Goal: Task Accomplishment & Management: Manage account settings

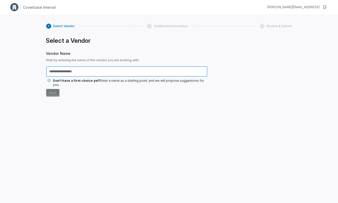
click at [101, 72] on input "text" at bounding box center [126, 71] width 161 height 10
type input "*******"
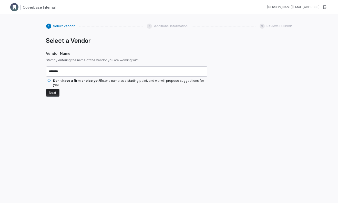
click at [48, 89] on button "Next" at bounding box center [52, 93] width 13 height 8
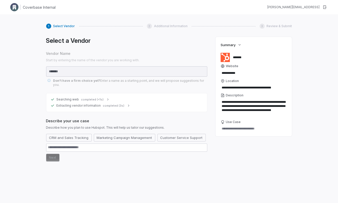
click at [102, 97] on div "Searching web completed (<1s)" at bounding box center [127, 99] width 153 height 4
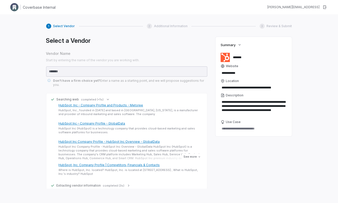
scroll to position [46, 0]
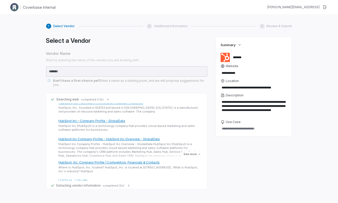
click at [121, 184] on span "completed (3s)" at bounding box center [114, 186] width 22 height 4
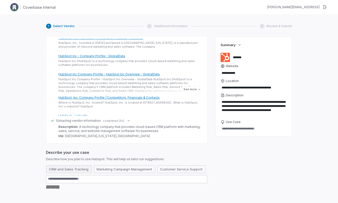
scroll to position [64, 0]
click at [94, 167] on button "Marketing Campaign Management" at bounding box center [125, 170] width 62 height 8
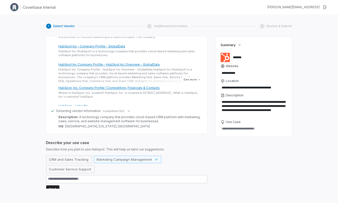
click at [59, 184] on form "CRM and Sales Tracking Marketing Campaign Management Customer Service Support N…" at bounding box center [126, 174] width 161 height 37
click at [54, 185] on button "Next" at bounding box center [52, 189] width 13 height 8
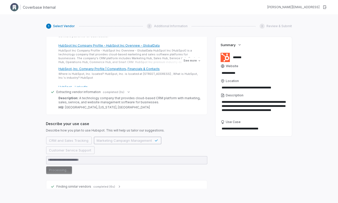
scroll to position [100, 0]
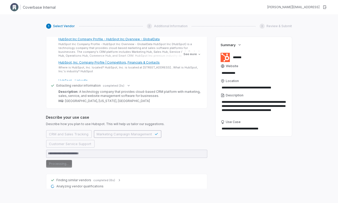
click at [114, 178] on div "Finding similar vendors completed (6s)" at bounding box center [127, 180] width 153 height 4
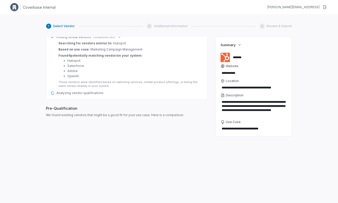
scroll to position [257, 0]
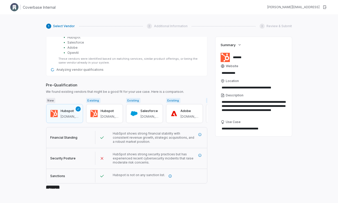
type textarea "*"
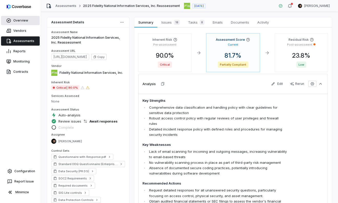
click at [20, 22] on link "Overview" at bounding box center [20, 20] width 39 height 9
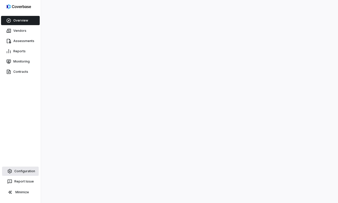
click at [23, 170] on link "Configuration" at bounding box center [20, 171] width 37 height 9
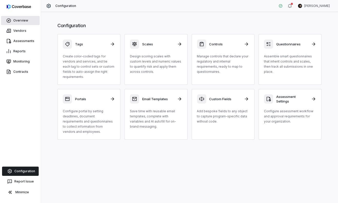
click at [26, 17] on link "Overview" at bounding box center [20, 20] width 39 height 9
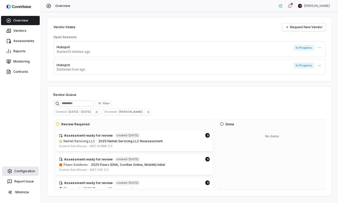
click at [25, 169] on link "Configuration" at bounding box center [20, 171] width 37 height 9
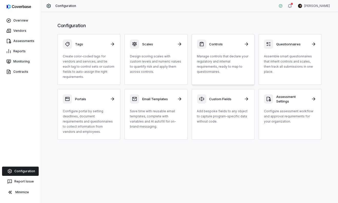
click at [223, 54] on p "Manage controls that declare your regulatory and internal requirements, ready t…" at bounding box center [223, 64] width 52 height 21
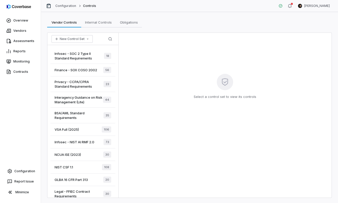
click at [73, 85] on span "Privacy - CCPA/CPRA Standard Requirements" at bounding box center [79, 83] width 49 height 9
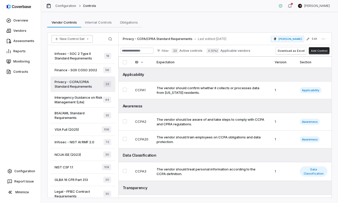
click at [84, 39] on button "New Control Set" at bounding box center [72, 39] width 41 height 8
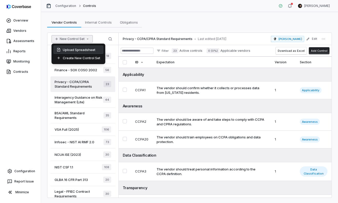
click at [80, 50] on div "Upload Spreadsheet" at bounding box center [79, 50] width 50 height 8
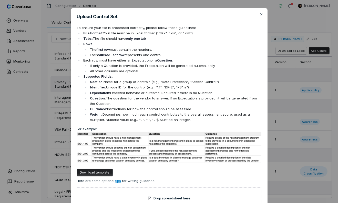
click at [290, 79] on div "Upload Control Set To ensure your file is processed correctly, please follow th…" at bounding box center [169, 114] width 338 height 228
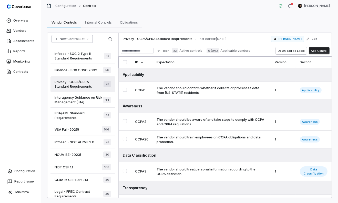
click at [77, 39] on button "New Control Set" at bounding box center [72, 39] width 41 height 8
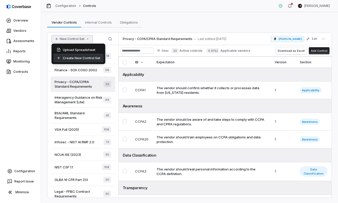
click at [80, 59] on div "Create New Control Set" at bounding box center [79, 58] width 50 height 8
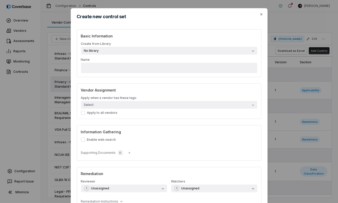
click at [128, 50] on button "No library" at bounding box center [169, 51] width 176 height 8
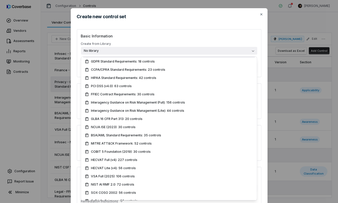
scroll to position [86, 0]
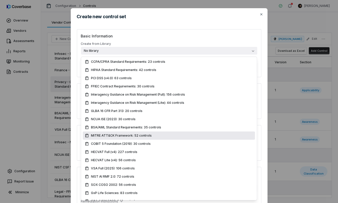
click at [53, 91] on div "Create new control set Basic Information Create from Library No library Name Ve…" at bounding box center [169, 124] width 338 height 248
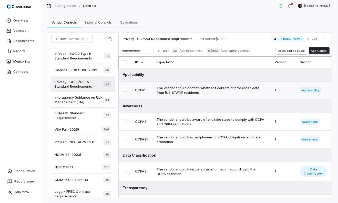
click at [212, 95] on div "The vendor should confirm whether it collects or processes data from California…" at bounding box center [211, 90] width 108 height 9
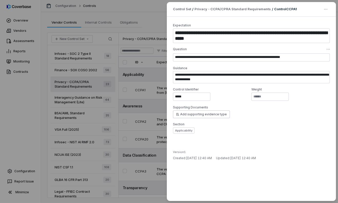
click at [141, 55] on div "**********" at bounding box center [169, 101] width 338 height 203
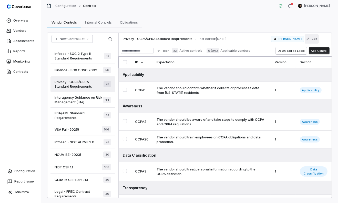
click at [309, 38] on icon "button" at bounding box center [308, 39] width 4 height 4
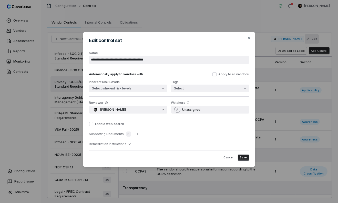
drag, startPoint x: 96, startPoint y: 123, endPoint x: 125, endPoint y: 123, distance: 28.7
click at [125, 123] on label "Enable web search" at bounding box center [169, 124] width 160 height 4
click at [247, 39] on icon "button" at bounding box center [249, 38] width 4 height 4
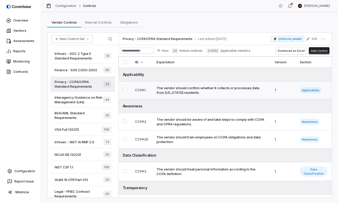
click at [194, 89] on div "The vendor should confirm whether it collects or processes data from California…" at bounding box center [211, 90] width 108 height 9
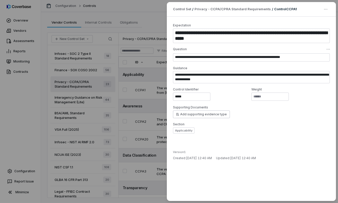
click at [120, 66] on div "**********" at bounding box center [169, 101] width 338 height 203
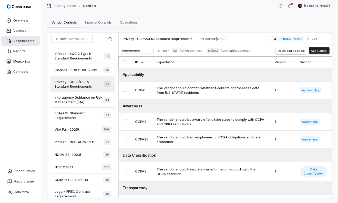
click at [24, 41] on link "Assessments" at bounding box center [20, 40] width 39 height 9
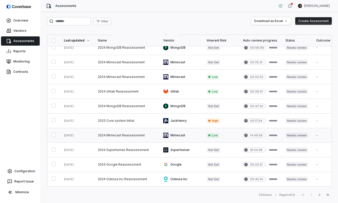
scroll to position [224, 0]
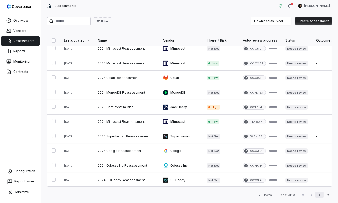
click at [320, 195] on icon "button" at bounding box center [320, 195] width 4 height 4
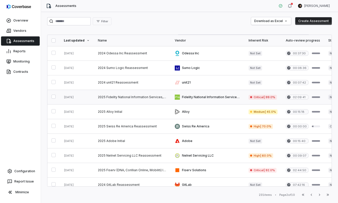
click at [143, 98] on link at bounding box center [132, 97] width 77 height 14
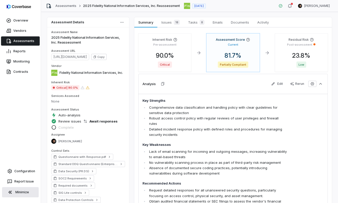
click at [17, 193] on button "Minimize" at bounding box center [20, 192] width 37 height 10
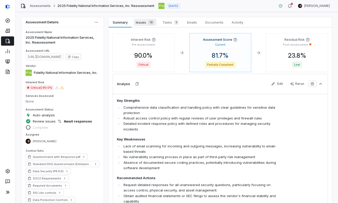
click at [140, 21] on span "Issues 18" at bounding box center [145, 22] width 23 height 7
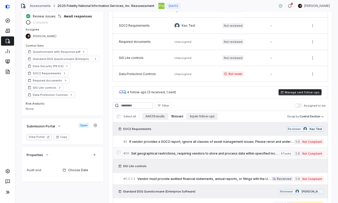
scroll to position [105, 0]
click at [183, 152] on span "Set geographical restrictions, requiring vendors to store and process data with…" at bounding box center [205, 154] width 148 height 4
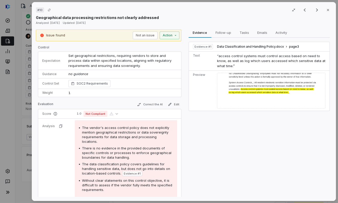
click at [30, 150] on div "# 10 Result 2 of 18 Close Geographical data processing restrictions not clearly…" at bounding box center [184, 101] width 308 height 203
click at [11, 169] on div "# 10 Result 2 of 18 Close Geographical data processing restrictions not clearly…" at bounding box center [169, 101] width 338 height 203
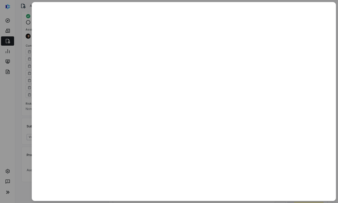
click at [8, 171] on div at bounding box center [169, 101] width 338 height 203
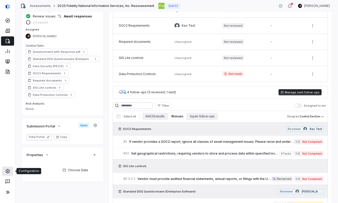
click at [7, 172] on icon at bounding box center [7, 171] width 5 height 5
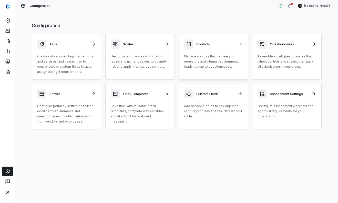
click at [207, 51] on div "Controls Manage controls that declare your regulatory and internal requirements…" at bounding box center [213, 54] width 59 height 30
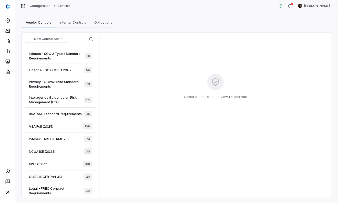
click at [41, 56] on span "Infosec - SOC 2 Type II Standard Requirements" at bounding box center [57, 55] width 56 height 9
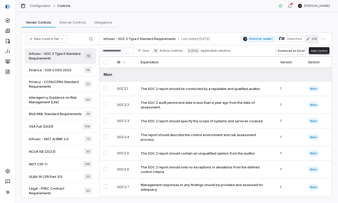
click at [313, 39] on button "Edit" at bounding box center [312, 38] width 14 height 9
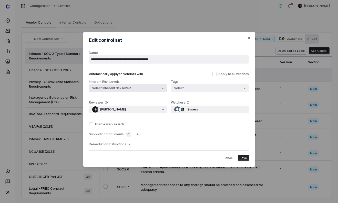
click at [149, 88] on button "Select inherent risk levels" at bounding box center [128, 88] width 78 height 8
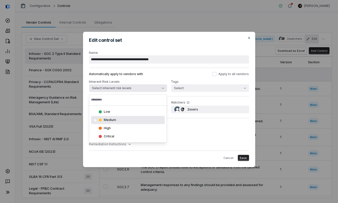
click at [197, 82] on div "Tags Select" at bounding box center [210, 85] width 78 height 13
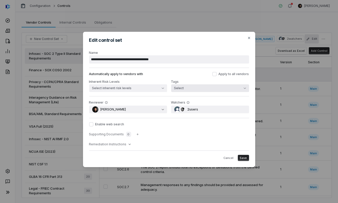
click at [197, 87] on button "Select" at bounding box center [210, 88] width 78 height 8
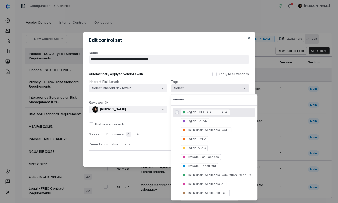
click at [141, 16] on div "**********" at bounding box center [169, 101] width 338 height 203
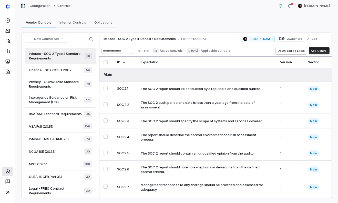
click at [8, 175] on div at bounding box center [7, 184] width 15 height 37
click at [8, 170] on icon at bounding box center [7, 171] width 5 height 5
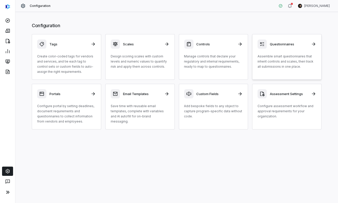
click at [272, 53] on div "Questionnaires Assemble smart questionnaires that inherit controls and scales, …" at bounding box center [287, 54] width 59 height 30
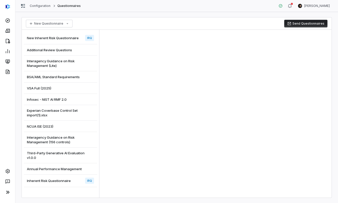
click at [68, 182] on span "Inherent Risk Questionnaire" at bounding box center [49, 180] width 44 height 5
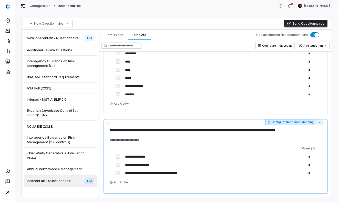
scroll to position [378, 0]
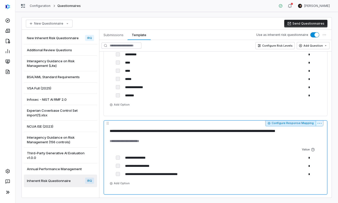
click at [294, 123] on button "Configure Response Mapping" at bounding box center [290, 123] width 51 height 6
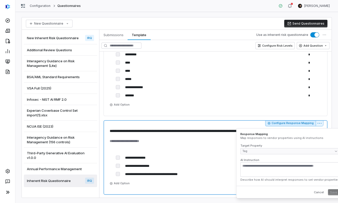
click at [256, 168] on textarea "AI Instruction" at bounding box center [289, 169] width 99 height 15
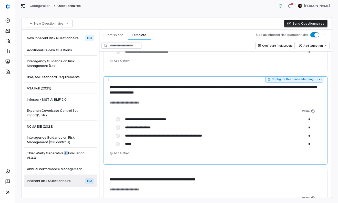
scroll to position [741, 0]
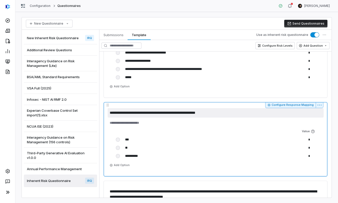
drag, startPoint x: 113, startPoint y: 112, endPoint x: 219, endPoint y: 112, distance: 106.6
click at [219, 112] on textarea "**********" at bounding box center [216, 112] width 216 height 9
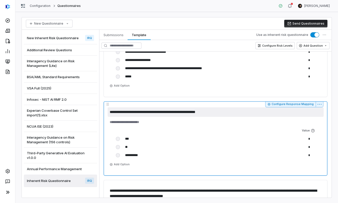
click at [274, 109] on textarea "**********" at bounding box center [216, 111] width 216 height 9
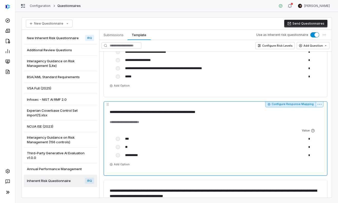
click at [287, 104] on button "Configure Response Mapping" at bounding box center [290, 104] width 51 height 6
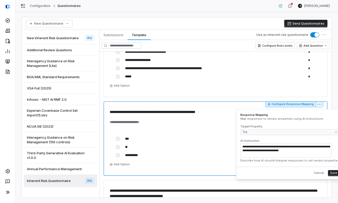
scroll to position [754, 0]
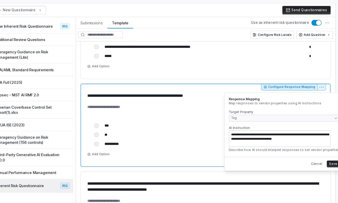
drag, startPoint x: 280, startPoint y: 134, endPoint x: 257, endPoint y: 139, distance: 23.4
click at [257, 139] on textarea "**********" at bounding box center [281, 138] width 91 height 15
click at [260, 139] on textarea "**********" at bounding box center [281, 138] width 91 height 15
drag, startPoint x: 265, startPoint y: 139, endPoint x: 319, endPoint y: 138, distance: 54.1
click at [319, 138] on textarea "**********" at bounding box center [281, 138] width 91 height 15
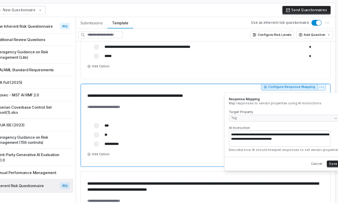
click at [326, 138] on textarea "**********" at bounding box center [281, 138] width 91 height 15
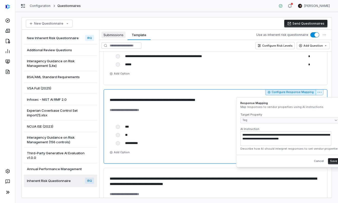
click at [111, 35] on span "Submissions" at bounding box center [114, 35] width 24 height 7
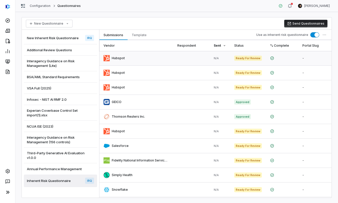
click at [197, 60] on link at bounding box center [191, 58] width 36 height 14
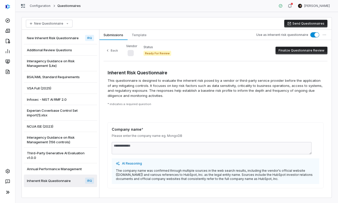
click at [288, 48] on button "Finalize Questionnaire Review" at bounding box center [302, 51] width 52 height 8
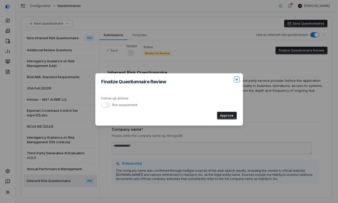
click at [237, 79] on icon "button" at bounding box center [237, 79] width 4 height 4
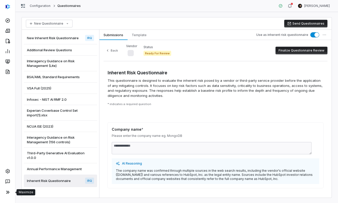
click at [9, 190] on icon at bounding box center [8, 192] width 6 height 6
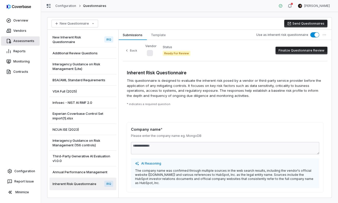
click at [27, 39] on link "Assessments" at bounding box center [20, 40] width 39 height 9
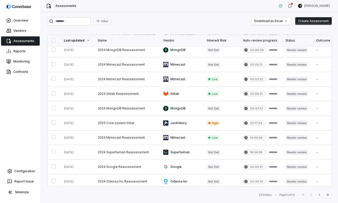
scroll to position [224, 0]
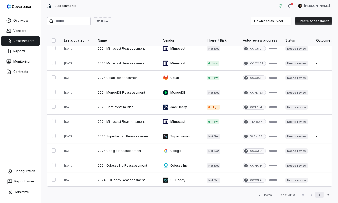
click at [322, 194] on button "Next" at bounding box center [320, 195] width 8 height 6
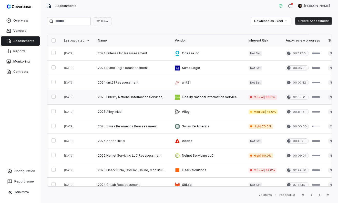
click at [139, 102] on link at bounding box center [132, 97] width 77 height 14
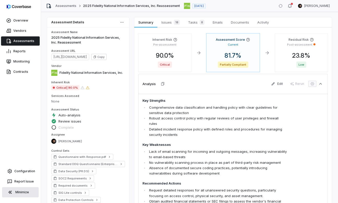
click at [24, 192] on button "Minimize" at bounding box center [20, 192] width 37 height 10
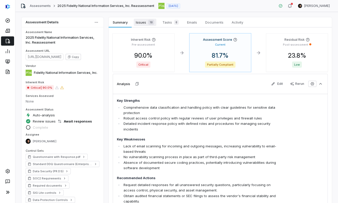
click at [142, 22] on span "Issues 18" at bounding box center [145, 22] width 23 height 7
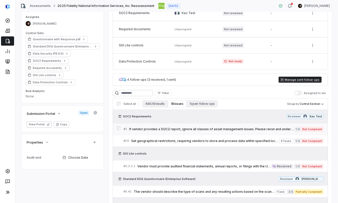
scroll to position [117, 0]
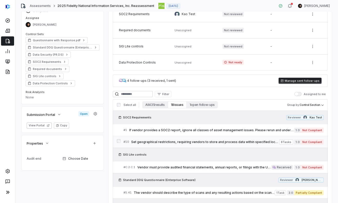
click at [242, 142] on span "Set geographical restrictions, requiring vendors to store and process data with…" at bounding box center [205, 142] width 148 height 4
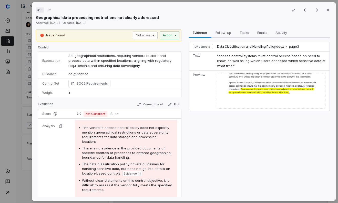
click at [172, 37] on button "Action" at bounding box center [169, 36] width 20 height 8
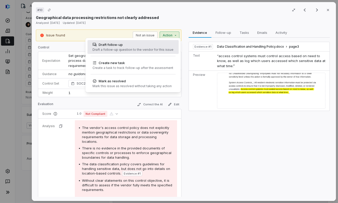
click at [157, 47] on div "Draft follow-up Draft a follow-up question to the vendor for this issue" at bounding box center [132, 47] width 85 height 14
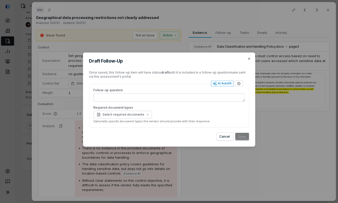
click at [226, 83] on div "AI Autofill" at bounding box center [222, 84] width 19 height 4
type textarea "*"
type textarea "**********"
type textarea "*"
type textarea "**********"
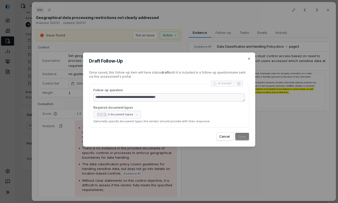
type textarea "*"
type textarea "**********"
type textarea "*"
type textarea "**********"
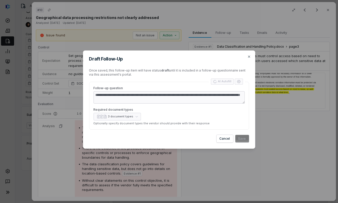
type textarea "*"
type textarea "**********"
type textarea "*"
type textarea "**********"
type textarea "*"
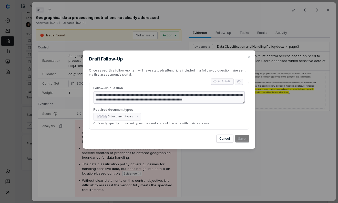
type textarea "**********"
type textarea "*"
type textarea "**********"
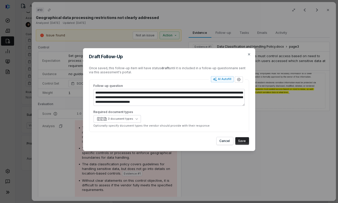
type textarea "*"
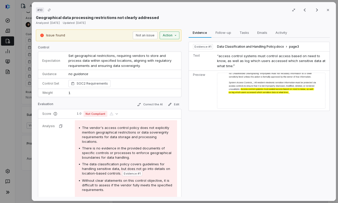
click at [166, 36] on button "Action" at bounding box center [169, 36] width 20 height 8
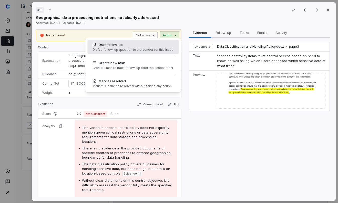
click at [151, 49] on div "Draft a follow-up question to the vendor for this issue" at bounding box center [133, 50] width 81 height 4
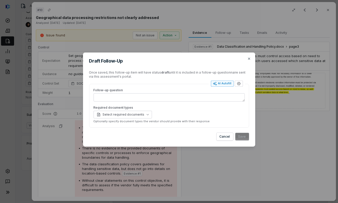
click at [224, 86] on div "AI Autofill" at bounding box center [222, 84] width 19 height 4
type textarea "*"
type textarea "**"
type textarea "*"
type textarea "**********"
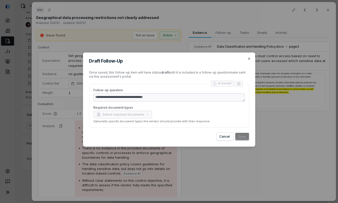
type textarea "*"
type textarea "**********"
type textarea "*"
type textarea "**********"
type textarea "*"
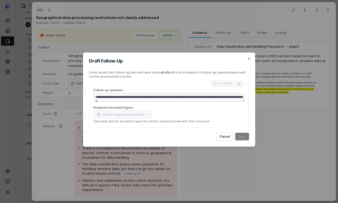
type textarea "**********"
type textarea "*"
type textarea "**********"
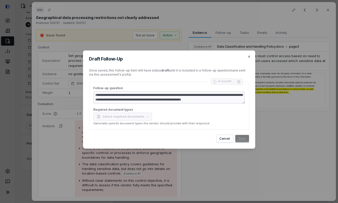
type textarea "*"
type textarea "**********"
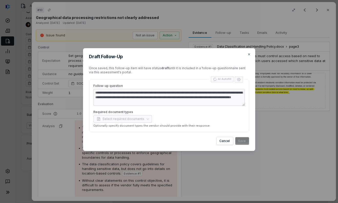
type textarea "*"
type textarea "**********"
type textarea "*"
type textarea "**********"
type textarea "*"
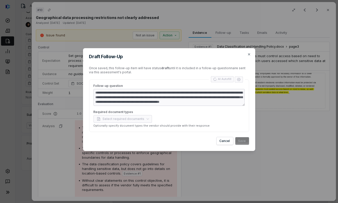
type textarea "**********"
type textarea "*"
type textarea "**********"
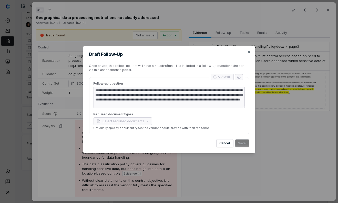
type textarea "*"
type textarea "**********"
type textarea "*"
type textarea "**********"
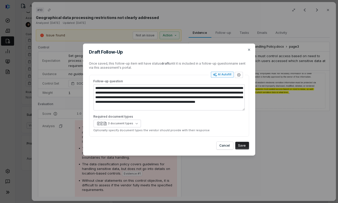
type textarea "*"
type textarea "**********"
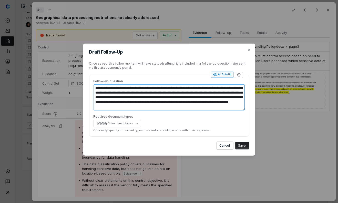
drag, startPoint x: 96, startPoint y: 88, endPoint x: 230, endPoint y: 107, distance: 136.2
click at [230, 107] on textarea "**********" at bounding box center [169, 97] width 151 height 26
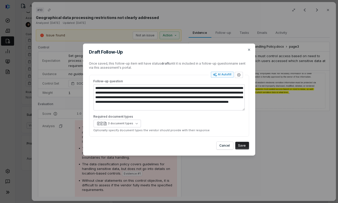
click at [101, 17] on div "**********" at bounding box center [169, 101] width 338 height 203
type textarea "*"
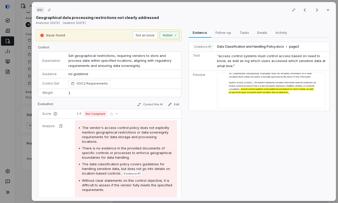
click at [16, 88] on div "# 10 Result 2 of 18 Close Geographical data processing restrictions not clearly…" at bounding box center [169, 101] width 338 height 203
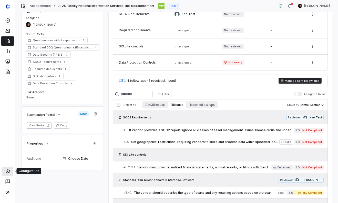
click at [7, 169] on icon at bounding box center [7, 171] width 4 height 4
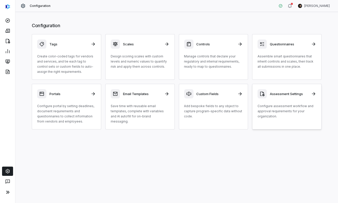
click at [271, 95] on h3 "Assessment Settings" at bounding box center [289, 94] width 38 height 5
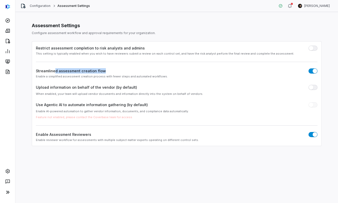
drag, startPoint x: 55, startPoint y: 71, endPoint x: 118, endPoint y: 68, distance: 63.6
click at [118, 68] on div "Streamlined assessment creation flow" at bounding box center [177, 70] width 282 height 5
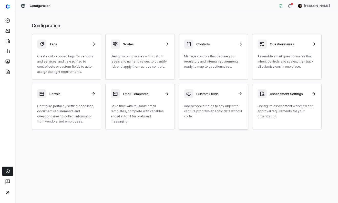
click at [203, 107] on p "Add bespoke fields to any object to capture program-specific data without code." at bounding box center [213, 111] width 59 height 15
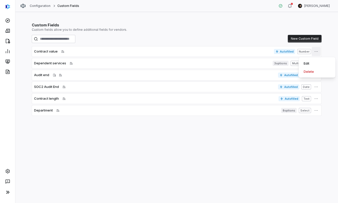
click at [315, 52] on icon "button" at bounding box center [316, 51] width 4 height 4
drag, startPoint x: 236, startPoint y: 53, endPoint x: 221, endPoint y: 53, distance: 14.1
click at [235, 53] on html "Configuration Custom Fields Clarence Chio Custom Fields Custom fields allow you…" at bounding box center [169, 101] width 338 height 203
click at [314, 53] on button "button" at bounding box center [316, 51] width 9 height 9
click at [312, 62] on div "Edit" at bounding box center [317, 63] width 33 height 8
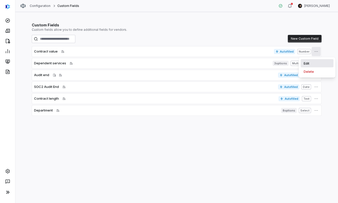
select select "********"
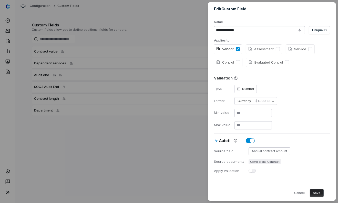
click at [139, 48] on div "**********" at bounding box center [169, 101] width 338 height 203
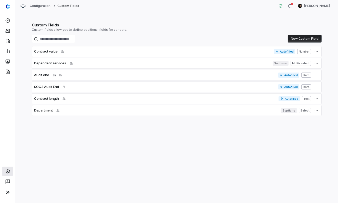
click at [7, 167] on link at bounding box center [7, 171] width 11 height 9
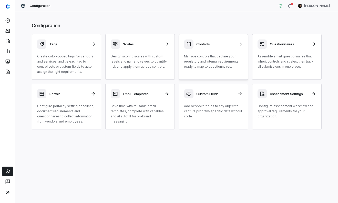
click at [219, 46] on h3 "Controls" at bounding box center [216, 44] width 38 height 5
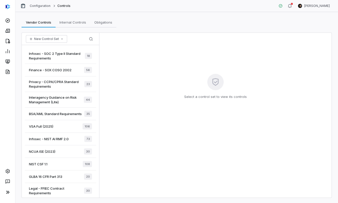
click at [62, 57] on span "Infosec - SOC 2 Type II Standard Requirements" at bounding box center [57, 55] width 56 height 9
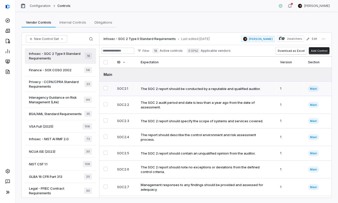
click at [204, 90] on div "The SOC 2 report should be conducted by a reputable and qualified auditor." at bounding box center [201, 88] width 120 height 5
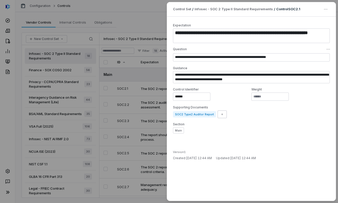
drag, startPoint x: 174, startPoint y: 150, endPoint x: 195, endPoint y: 155, distance: 21.8
click at [199, 155] on div "Version 1 Created: Aug 6, 2025 12:44 AM Updated: Aug 6, 2025 12:44 AM" at bounding box center [251, 155] width 157 height 10
drag, startPoint x: 176, startPoint y: 153, endPoint x: 172, endPoint y: 157, distance: 5.3
click at [177, 157] on div "Version 1 Created: Aug 6, 2025 12:44 AM Updated: Aug 6, 2025 12:44 AM" at bounding box center [251, 155] width 157 height 10
drag, startPoint x: 172, startPoint y: 157, endPoint x: 277, endPoint y: 158, distance: 104.9
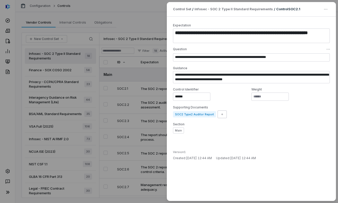
click at [277, 158] on div "**********" at bounding box center [251, 109] width 169 height 184
click at [277, 158] on div "Version 1 Created: Aug 6, 2025 12:44 AM Updated: Aug 6, 2025 12:44 AM" at bounding box center [251, 155] width 157 height 10
drag, startPoint x: 276, startPoint y: 158, endPoint x: 224, endPoint y: 158, distance: 52.0
click at [224, 158] on div "Version 1 Created: Aug 6, 2025 12:44 AM Updated: Aug 6, 2025 12:44 AM" at bounding box center [251, 155] width 157 height 10
click at [225, 158] on span "Updated: Aug 6, 2025 12:44 AM" at bounding box center [236, 158] width 40 height 4
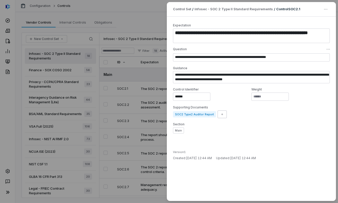
drag, startPoint x: 224, startPoint y: 158, endPoint x: 276, endPoint y: 158, distance: 52.0
click at [276, 158] on div "Version 1 Created: Aug 6, 2025 12:44 AM Updated: Aug 6, 2025 12:44 AM" at bounding box center [251, 155] width 157 height 10
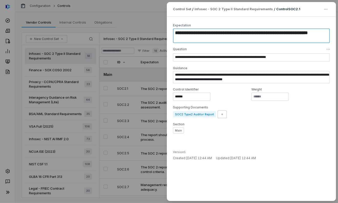
drag, startPoint x: 176, startPoint y: 32, endPoint x: 213, endPoint y: 40, distance: 38.1
click at [213, 40] on textarea "**********" at bounding box center [251, 35] width 157 height 15
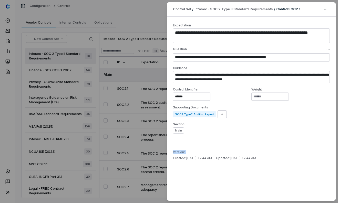
drag, startPoint x: 191, startPoint y: 150, endPoint x: 173, endPoint y: 150, distance: 17.9
click at [173, 150] on div "Version 1" at bounding box center [251, 152] width 157 height 4
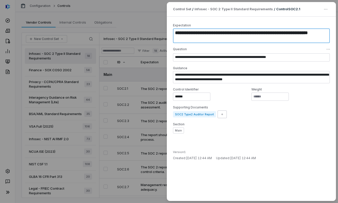
click at [180, 36] on textarea "**********" at bounding box center [251, 35] width 157 height 15
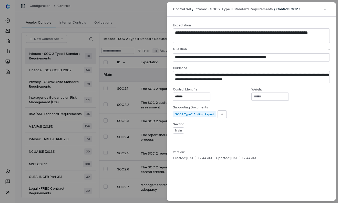
click at [153, 94] on div "**********" at bounding box center [169, 101] width 338 height 203
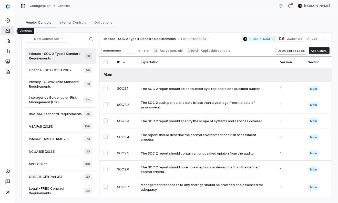
click at [7, 31] on icon at bounding box center [7, 31] width 4 height 4
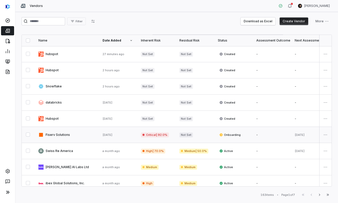
click at [74, 141] on link at bounding box center [66, 135] width 64 height 16
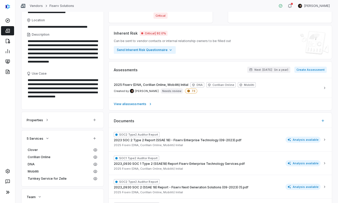
scroll to position [67, 0]
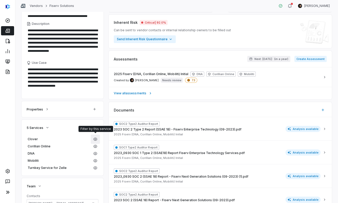
click at [97, 140] on icon "button" at bounding box center [95, 139] width 4 height 4
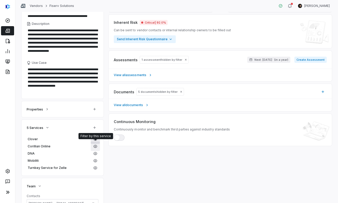
click at [95, 147] on icon "button" at bounding box center [96, 146] width 4 height 3
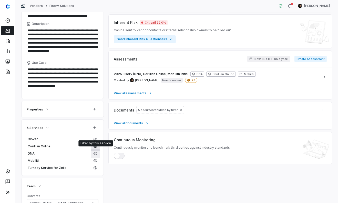
click at [96, 154] on icon "button" at bounding box center [95, 154] width 4 height 4
click at [59, 152] on span "DNA" at bounding box center [59, 154] width 63 height 4
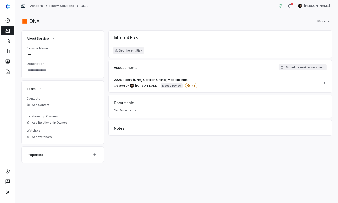
click at [9, 33] on link at bounding box center [7, 30] width 13 height 9
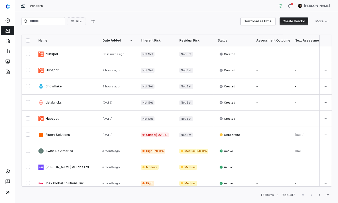
click at [65, 192] on link at bounding box center [66, 200] width 64 height 16
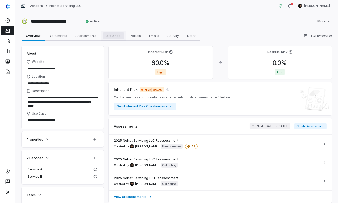
click at [115, 35] on span "Fact Sheet" at bounding box center [113, 35] width 21 height 7
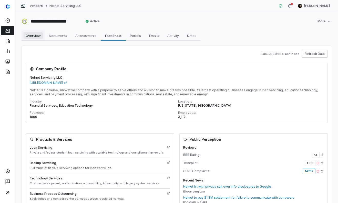
click at [28, 38] on span "Overview" at bounding box center [33, 35] width 19 height 7
type textarea "*"
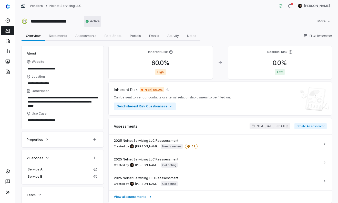
click at [92, 23] on html "**********" at bounding box center [169, 101] width 338 height 203
click at [209, 23] on html "**********" at bounding box center [169, 101] width 338 height 203
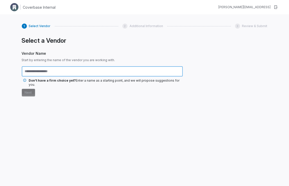
click at [49, 72] on input "text" at bounding box center [102, 71] width 161 height 10
type input "*********"
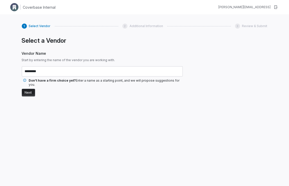
click at [25, 89] on button "Next" at bounding box center [28, 93] width 13 height 8
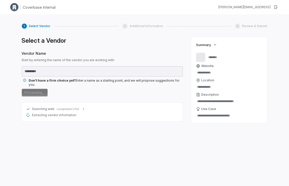
click at [82, 107] on icon at bounding box center [84, 109] width 4 height 4
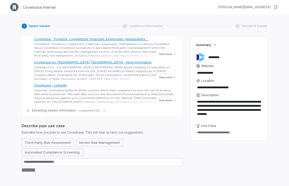
scroll to position [46, 0]
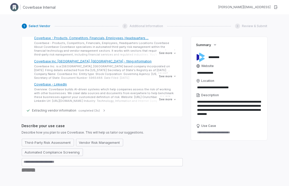
click at [94, 109] on span "completed (3s)" at bounding box center [90, 111] width 22 height 4
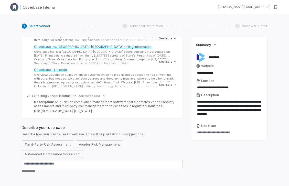
scroll to position [91, 0]
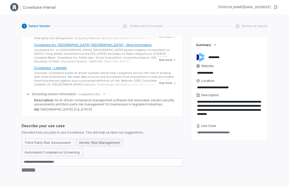
click at [86, 139] on button "Vendor Risk Management" at bounding box center [99, 143] width 47 height 8
click at [27, 169] on button "Next" at bounding box center [28, 173] width 13 height 8
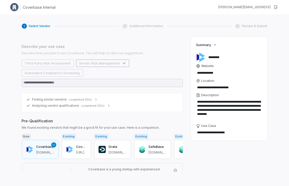
scroll to position [224, 0]
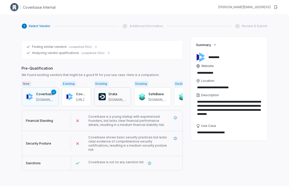
click at [116, 91] on button "Drata drata.com" at bounding box center [112, 96] width 37 height 19
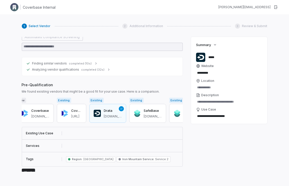
scroll to position [0, 0]
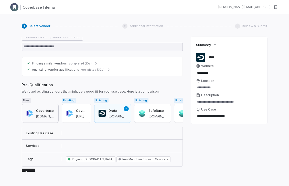
click at [41, 109] on h3 "Coverbase" at bounding box center [45, 110] width 18 height 5
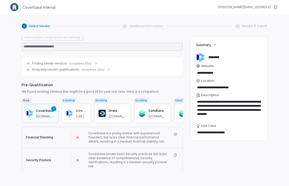
scroll to position [224, 0]
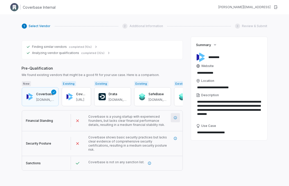
click at [177, 116] on button "button" at bounding box center [175, 117] width 9 height 9
click at [175, 138] on button "button" at bounding box center [175, 138] width 9 height 9
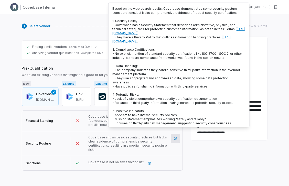
scroll to position [1, 0]
click at [28, 173] on button "Next" at bounding box center [28, 177] width 13 height 8
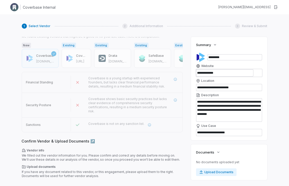
scroll to position [263, 0]
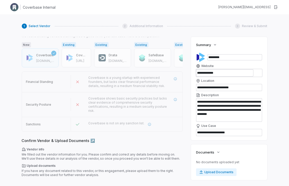
click at [31, 182] on button "Next" at bounding box center [28, 186] width 13 height 8
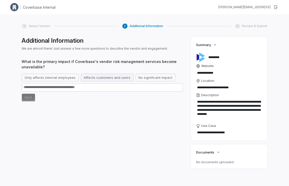
click at [102, 75] on button "Affects customers and users" at bounding box center [107, 78] width 53 height 8
click at [27, 97] on button "Next" at bounding box center [28, 98] width 13 height 8
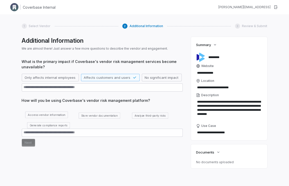
scroll to position [12, 0]
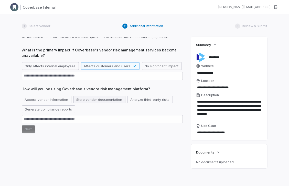
click at [96, 103] on button "Store vendor documentation" at bounding box center [100, 100] width 52 height 8
click at [32, 129] on button "Next" at bounding box center [28, 130] width 13 height 8
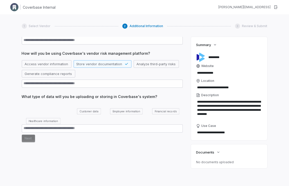
scroll to position [49, 0]
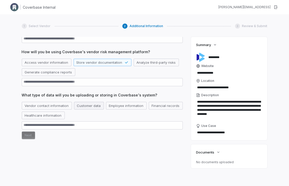
click at [80, 104] on button "Customer data" at bounding box center [89, 106] width 30 height 8
click at [45, 107] on button "Vendor contact information" at bounding box center [47, 106] width 50 height 8
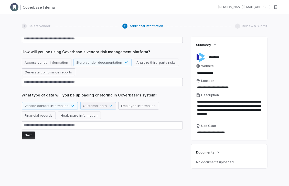
click at [93, 105] on button "Customer data" at bounding box center [98, 106] width 36 height 8
click at [129, 105] on button "Employee information" at bounding box center [132, 106] width 41 height 8
click at [32, 135] on button "Next" at bounding box center [28, 136] width 13 height 8
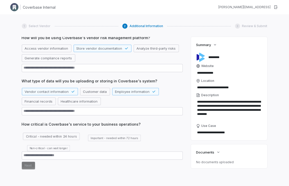
scroll to position [86, 0]
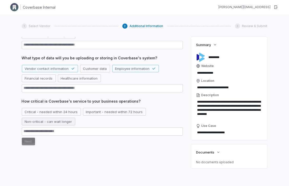
click at [58, 122] on button "Non-critical - can wait longer" at bounding box center [49, 122] width 54 height 8
click at [26, 144] on button "Next" at bounding box center [28, 142] width 13 height 8
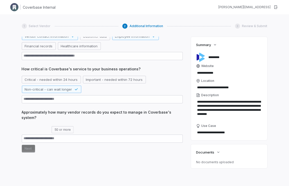
scroll to position [119, 0]
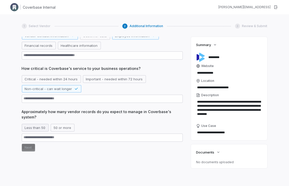
click at [39, 127] on button "Less than 50" at bounding box center [35, 128] width 27 height 8
click at [61, 129] on button "50 or more" at bounding box center [69, 128] width 24 height 8
click at [30, 149] on button "Next" at bounding box center [28, 148] width 13 height 8
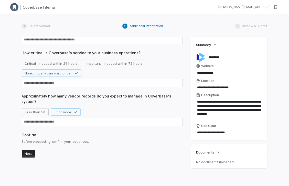
click at [29, 155] on button "Next" at bounding box center [28, 154] width 13 height 8
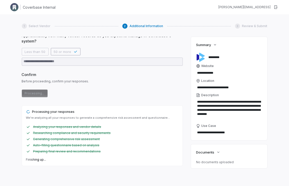
scroll to position [0, 0]
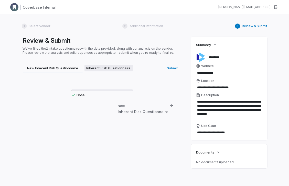
click at [121, 68] on span "Inherent Risk Questionnaire" at bounding box center [109, 68] width 48 height 7
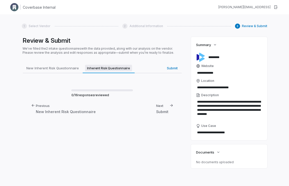
type textarea "*"
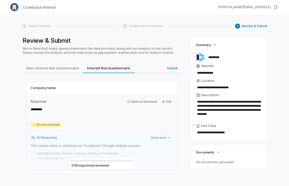
type textarea "*"
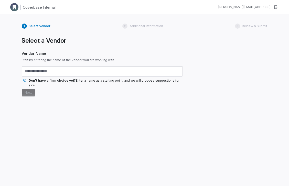
click at [109, 68] on input "text" at bounding box center [102, 71] width 161 height 10
drag, startPoint x: 30, startPoint y: 81, endPoint x: 128, endPoint y: 79, distance: 97.9
click at [128, 79] on span "Don't have a firm choice yet? Enter a name as a starting point, and we will pro…" at bounding box center [106, 83] width 154 height 8
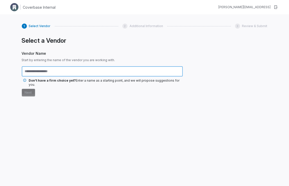
click at [133, 70] on input "text" at bounding box center [102, 71] width 161 height 10
type input "*******"
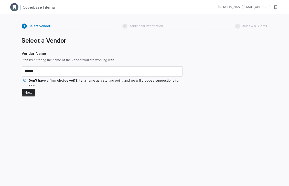
click at [33, 91] on button "Next" at bounding box center [28, 93] width 13 height 8
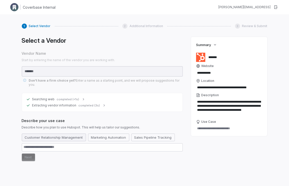
click at [58, 134] on button "Customer Relationship Management" at bounding box center [54, 138] width 64 height 8
click at [29, 154] on button "Next" at bounding box center [28, 158] width 13 height 8
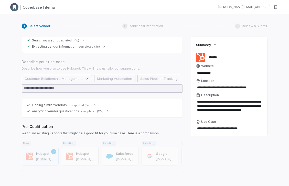
scroll to position [118, 0]
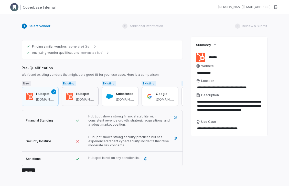
click at [92, 98] on span "hubspot.com" at bounding box center [85, 100] width 18 height 4
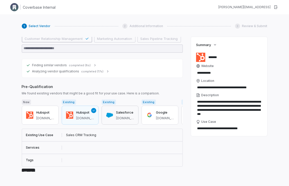
click at [125, 116] on button "Salesforce salesforce.com" at bounding box center [120, 115] width 37 height 19
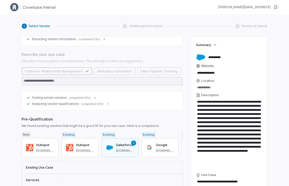
scroll to position [82, 0]
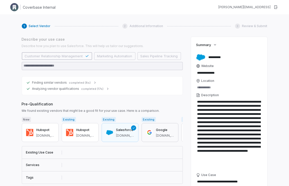
click at [168, 128] on h3 "Google" at bounding box center [165, 130] width 18 height 5
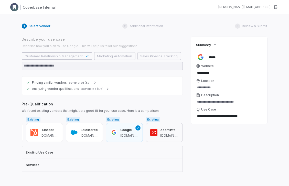
scroll to position [0, 44]
click at [156, 128] on button "ZoomInfo zoominfo.com" at bounding box center [164, 132] width 37 height 19
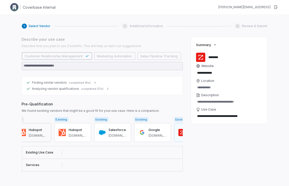
scroll to position [0, 0]
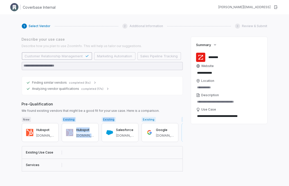
drag, startPoint x: 62, startPoint y: 114, endPoint x: 139, endPoint y: 114, distance: 77.2
click at [139, 117] on div "New Hubspot hubspot.com Existing Hubspot hubspot.com Existing Salesforce salesf…" at bounding box center [102, 130] width 161 height 27
click at [138, 117] on div "Existing" at bounding box center [120, 119] width 37 height 5
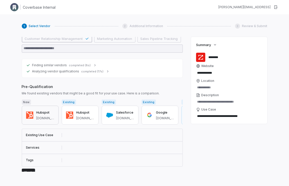
click at [51, 116] on span "hubspot.com" at bounding box center [45, 118] width 18 height 4
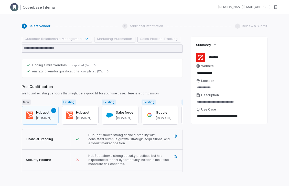
type textarea "*"
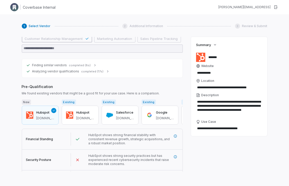
scroll to position [118, 0]
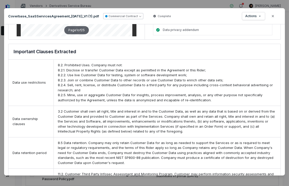
scroll to position [193, 0]
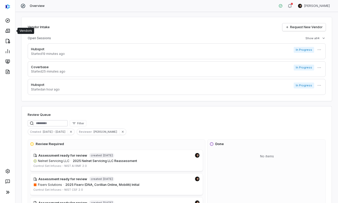
click at [14, 31] on div at bounding box center [7, 31] width 15 height 10
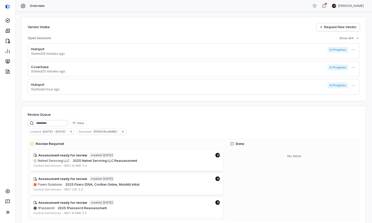
click at [338, 52] on html "Overview [PERSON_NAME] Vendor Intake Request New Vendor Open Sessions Show all …" at bounding box center [186, 111] width 372 height 223
click at [338, 61] on div "Delete" at bounding box center [351, 61] width 33 height 8
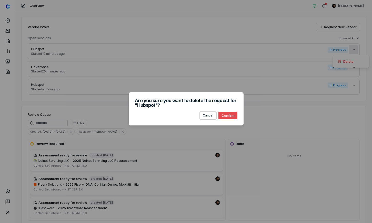
click at [229, 118] on button "Confirm" at bounding box center [227, 116] width 19 height 8
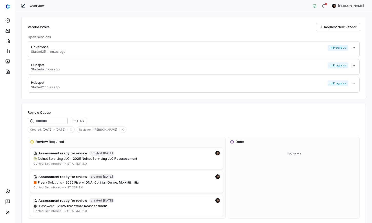
click at [338, 46] on html "Overview [PERSON_NAME] Vendor Intake Request New Vendor Open Sessions Coverbase…" at bounding box center [186, 111] width 372 height 223
click at [338, 61] on div "Delete" at bounding box center [351, 59] width 33 height 8
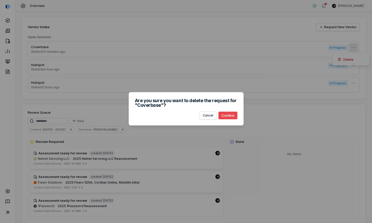
click at [226, 115] on button "Confirm" at bounding box center [227, 116] width 19 height 8
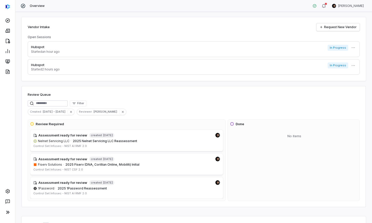
click at [338, 47] on html "Overview [PERSON_NAME] Vendor Intake Request New Vendor Open Sessions Hubspot S…" at bounding box center [186, 111] width 372 height 223
click at [338, 60] on div "Delete" at bounding box center [351, 59] width 33 height 8
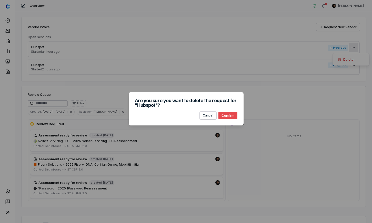
click at [227, 117] on button "Confirm" at bounding box center [227, 116] width 19 height 8
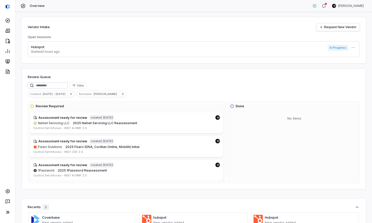
click at [338, 46] on html "Overview [PERSON_NAME] Vendor Intake Request New Vendor Open Sessions Hubspot S…" at bounding box center [186, 111] width 372 height 223
click at [338, 58] on div "Delete" at bounding box center [351, 59] width 33 height 8
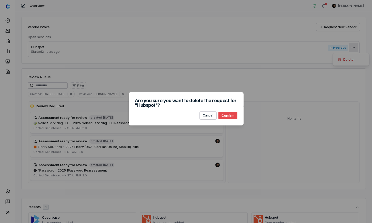
click at [233, 114] on button "Confirm" at bounding box center [227, 116] width 19 height 8
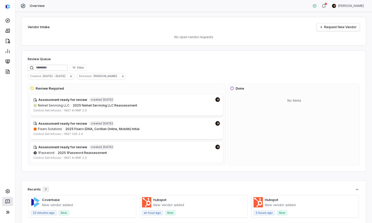
drag, startPoint x: 12, startPoint y: 209, endPoint x: 11, endPoint y: 204, distance: 4.7
click at [12, 203] on button at bounding box center [7, 212] width 11 height 10
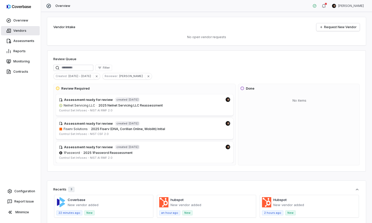
click at [28, 34] on link "Vendors" at bounding box center [20, 30] width 39 height 9
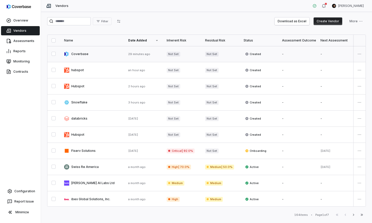
click at [55, 54] on button "button" at bounding box center [54, 54] width 4 height 4
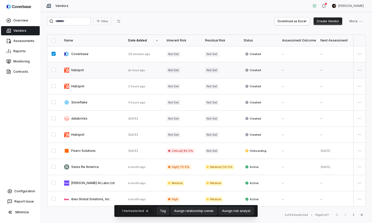
click at [55, 68] on button "button" at bounding box center [54, 70] width 4 height 4
click at [54, 54] on button "button" at bounding box center [54, 54] width 4 height 4
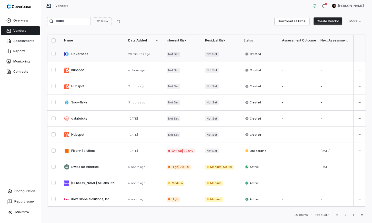
type button "on"
click at [338, 55] on html "Overview Vendors Assessments Reports Monitoring Contracts Configuration Report …" at bounding box center [186, 111] width 372 height 223
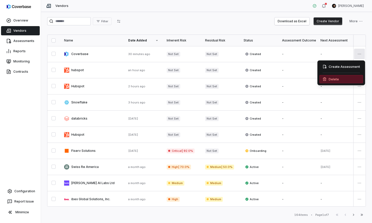
click at [338, 78] on div "Delete" at bounding box center [341, 79] width 44 height 8
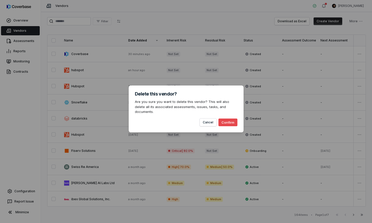
click at [235, 120] on button "Confirm" at bounding box center [227, 123] width 19 height 8
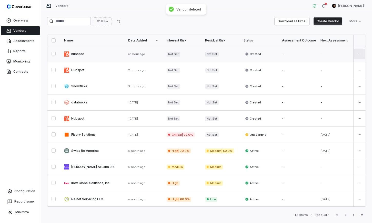
click at [338, 53] on html "Overview Vendors Assessments Reports Monitoring Contracts Configuration Report …" at bounding box center [186, 111] width 372 height 223
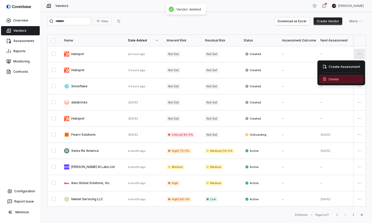
click at [338, 80] on div "Delete" at bounding box center [341, 79] width 44 height 8
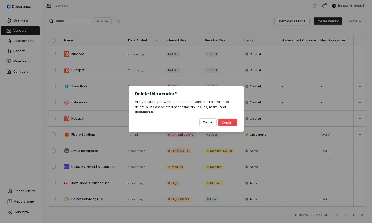
click at [232, 120] on button "Confirm" at bounding box center [227, 123] width 19 height 8
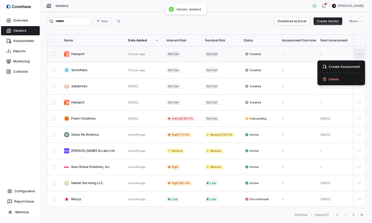
click at [338, 54] on html "Overview Vendors Assessments Reports Monitoring Contracts Configuration Report …" at bounding box center [186, 111] width 372 height 223
click at [338, 79] on div "Delete" at bounding box center [341, 79] width 44 height 8
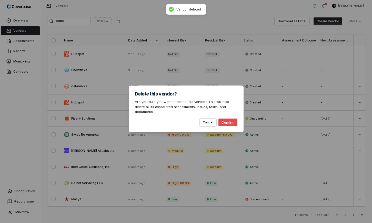
click at [227, 119] on button "Confirm" at bounding box center [227, 123] width 19 height 8
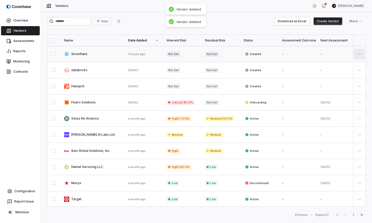
click at [338, 53] on html "Overview Vendors Assessments Reports Monitoring Contracts Configuration Report …" at bounding box center [186, 111] width 372 height 223
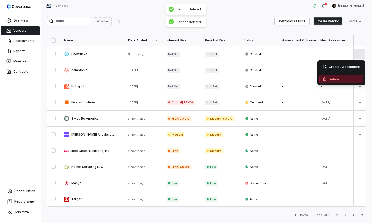
click at [330, 78] on div "Delete" at bounding box center [341, 79] width 44 height 8
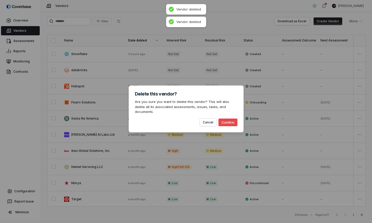
click at [232, 120] on button "Confirm" at bounding box center [227, 123] width 19 height 8
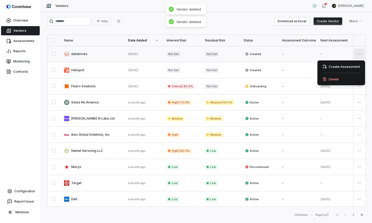
click at [338, 54] on html "Overview Vendors Assessments Reports Monitoring Contracts Configuration Report …" at bounding box center [186, 111] width 372 height 223
click at [338, 77] on div "Delete" at bounding box center [341, 79] width 44 height 8
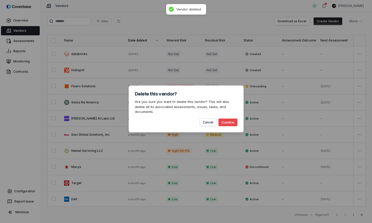
click at [226, 119] on button "Confirm" at bounding box center [227, 123] width 19 height 8
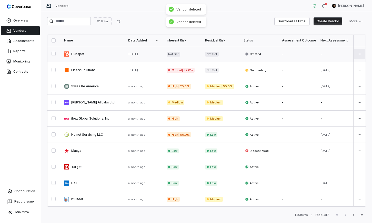
click at [338, 55] on html "Overview Vendors Assessments Reports Monitoring Contracts Configuration Report …" at bounding box center [186, 111] width 372 height 223
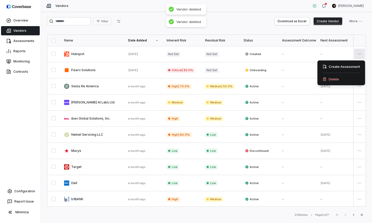
click at [333, 80] on div "Delete" at bounding box center [341, 79] width 44 height 8
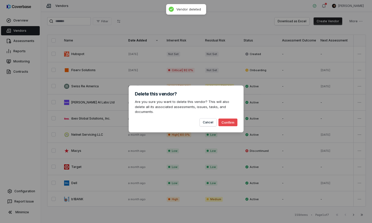
click at [232, 119] on button "Confirm" at bounding box center [227, 123] width 19 height 8
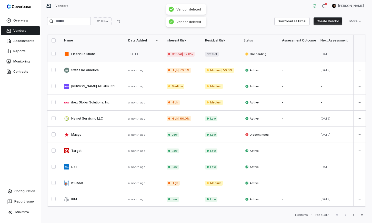
click at [80, 52] on link at bounding box center [92, 54] width 64 height 16
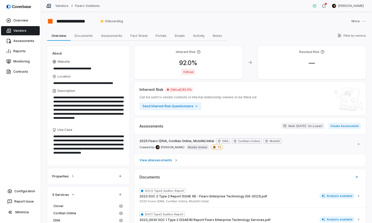
click at [299, 145] on div "2025 Fiserv (DNA, Corillian Online, Mobiliti) Initial DNA Corillian Online Mobi…" at bounding box center [246, 144] width 215 height 11
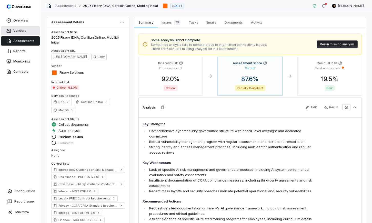
click at [31, 31] on link "Vendors" at bounding box center [20, 30] width 39 height 9
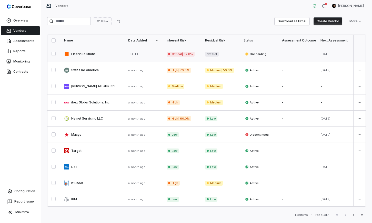
click at [110, 58] on link at bounding box center [92, 54] width 64 height 16
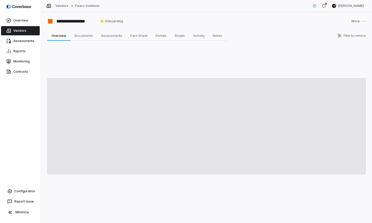
type textarea "*"
